Goal: Information Seeking & Learning: Understand process/instructions

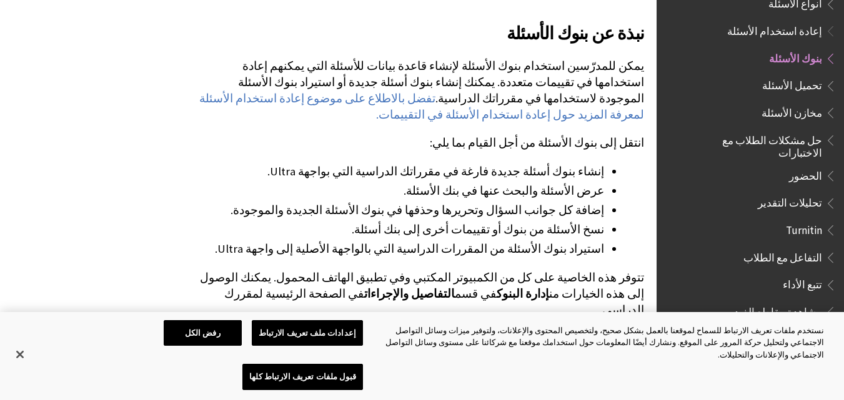
scroll to position [312, 0]
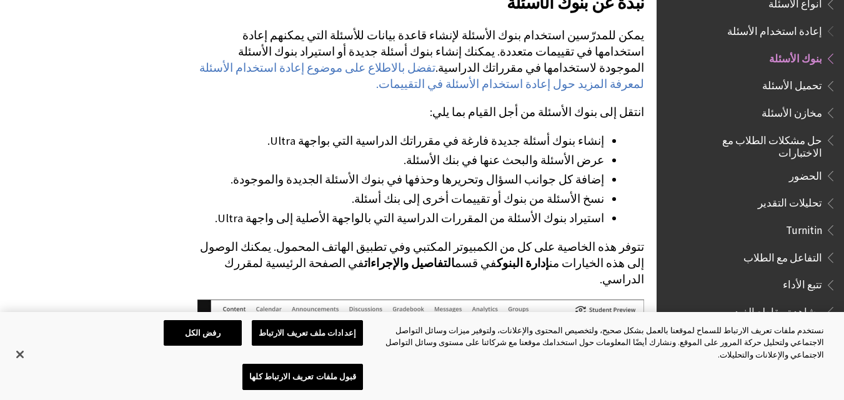
click at [805, 357] on span "المسؤول" at bounding box center [802, 365] width 40 height 17
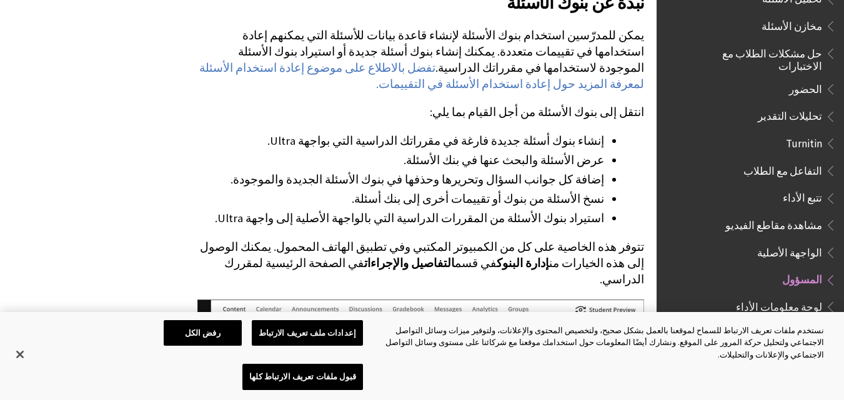
scroll to position [1799, 0]
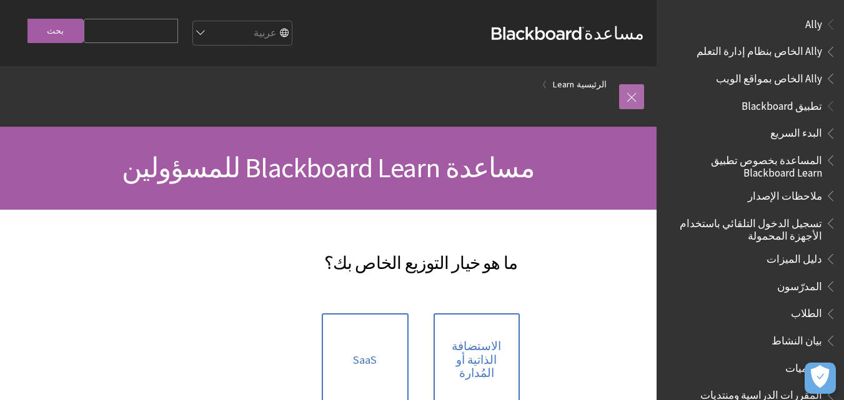
click at [630, 96] on link at bounding box center [631, 96] width 25 height 25
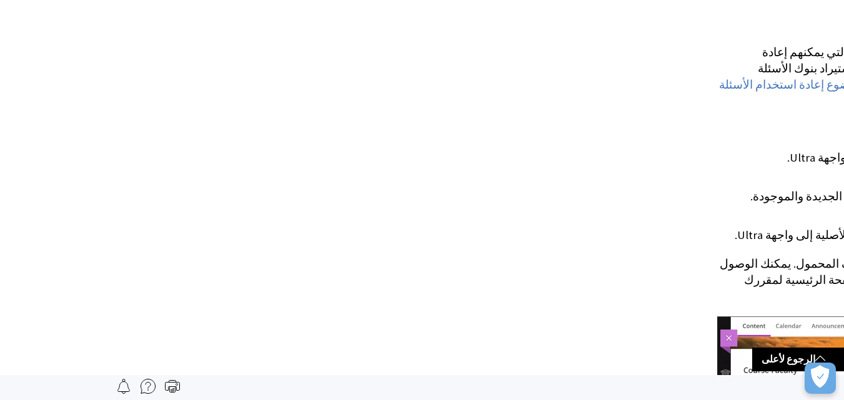
scroll to position [1709, 0]
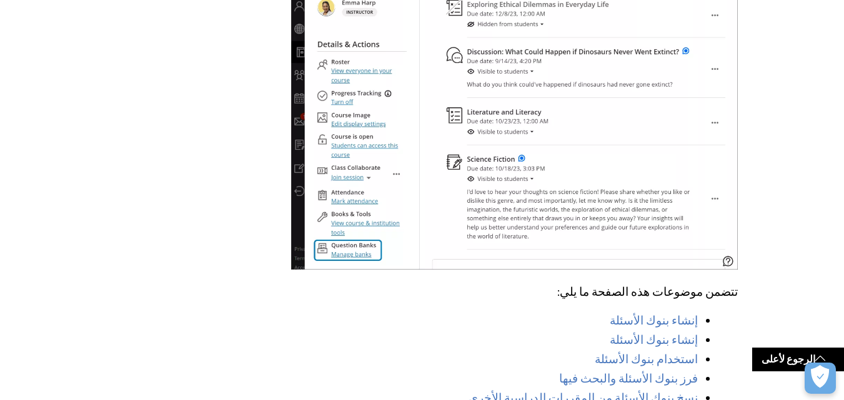
scroll to position [750, 0]
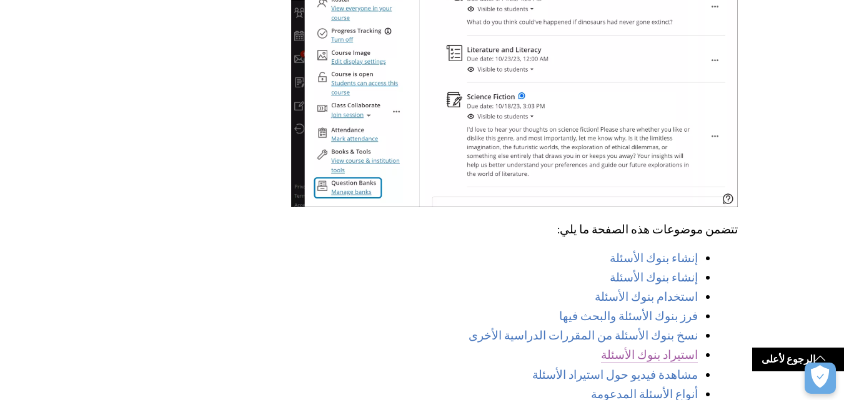
click at [653, 348] on link "استيراد بنوك الأسئلة" at bounding box center [649, 355] width 97 height 15
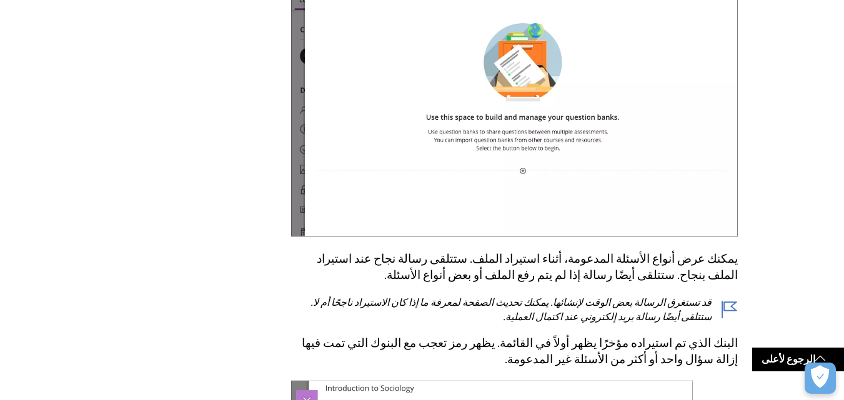
scroll to position [7403, 0]
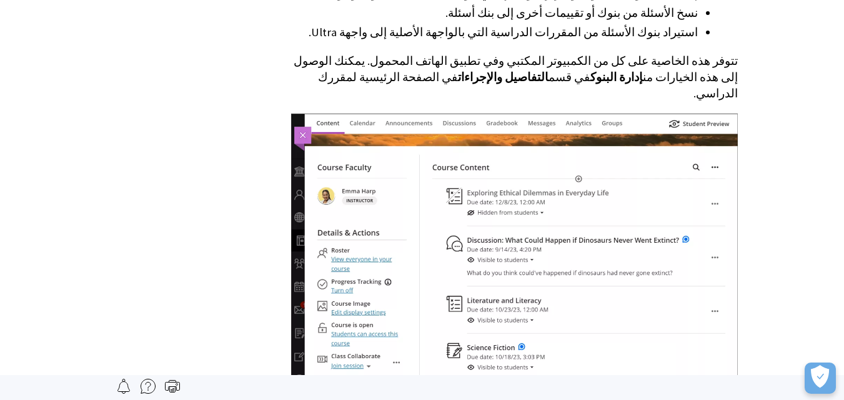
scroll to position [500, 0]
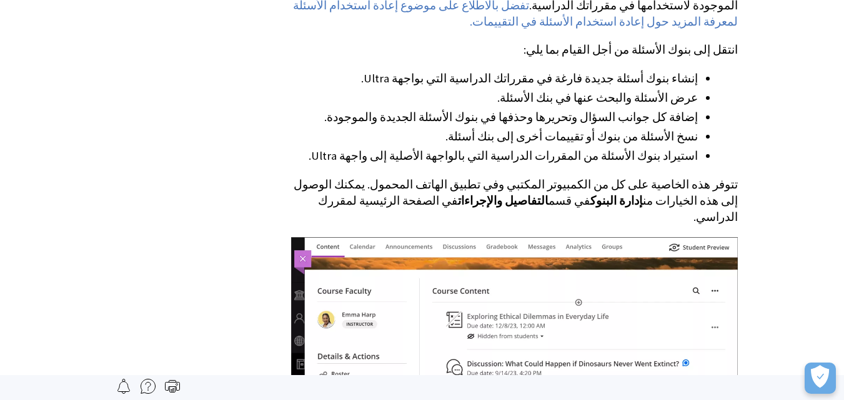
scroll to position [1709, 0]
